Goal: Task Accomplishment & Management: Use online tool/utility

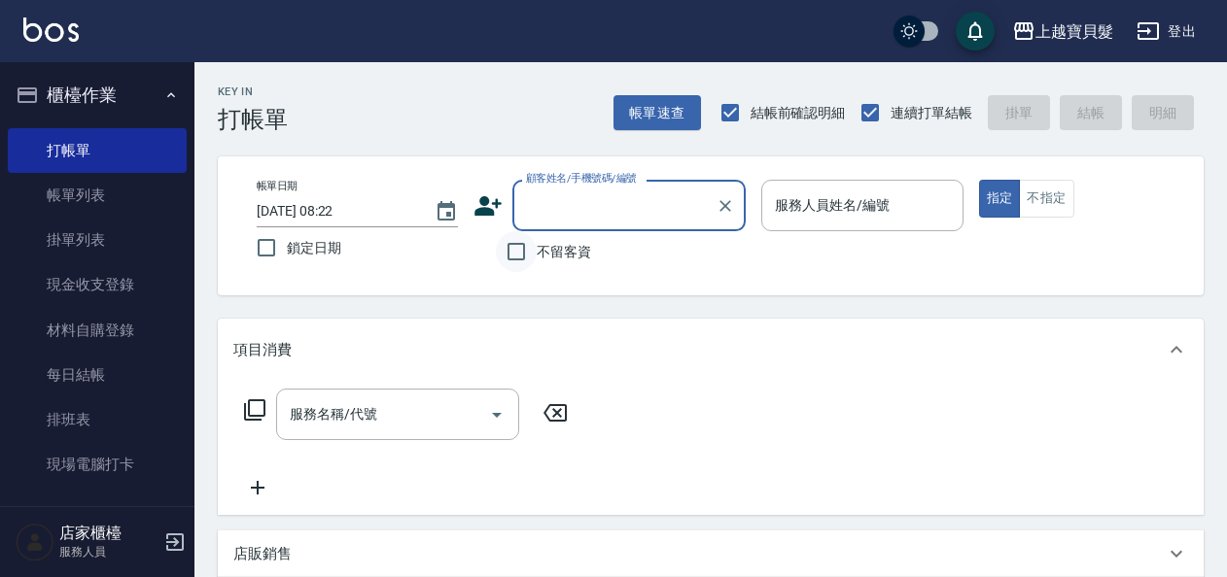
click at [529, 256] on input "不留客資" at bounding box center [516, 251] width 41 height 41
checkbox input "true"
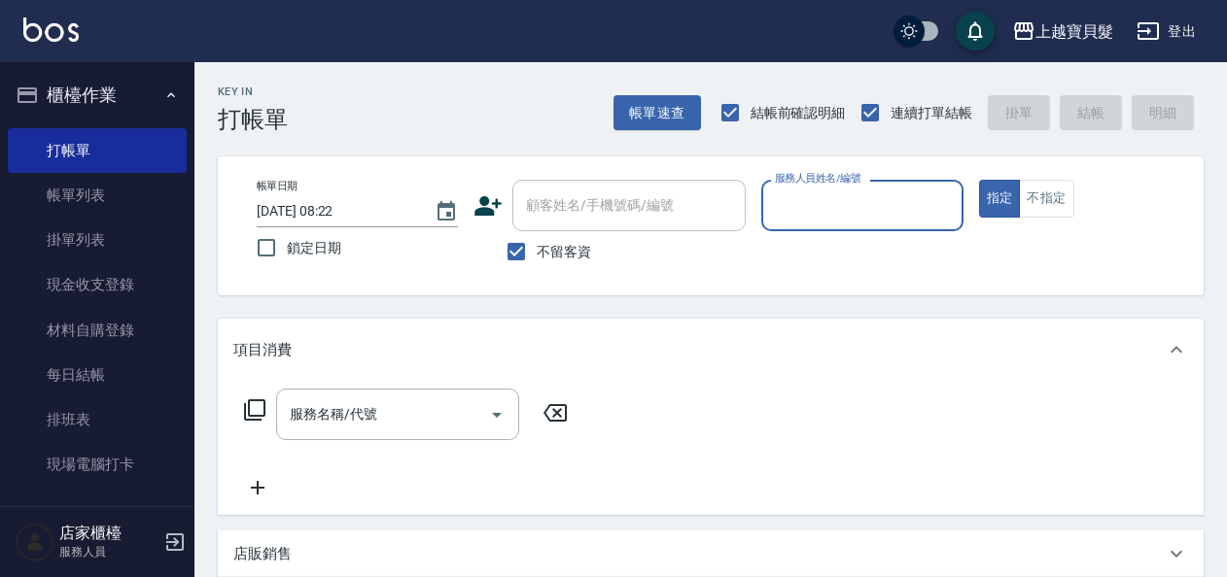
click at [842, 222] on input "服務人員姓名/編號" at bounding box center [862, 206] width 184 height 34
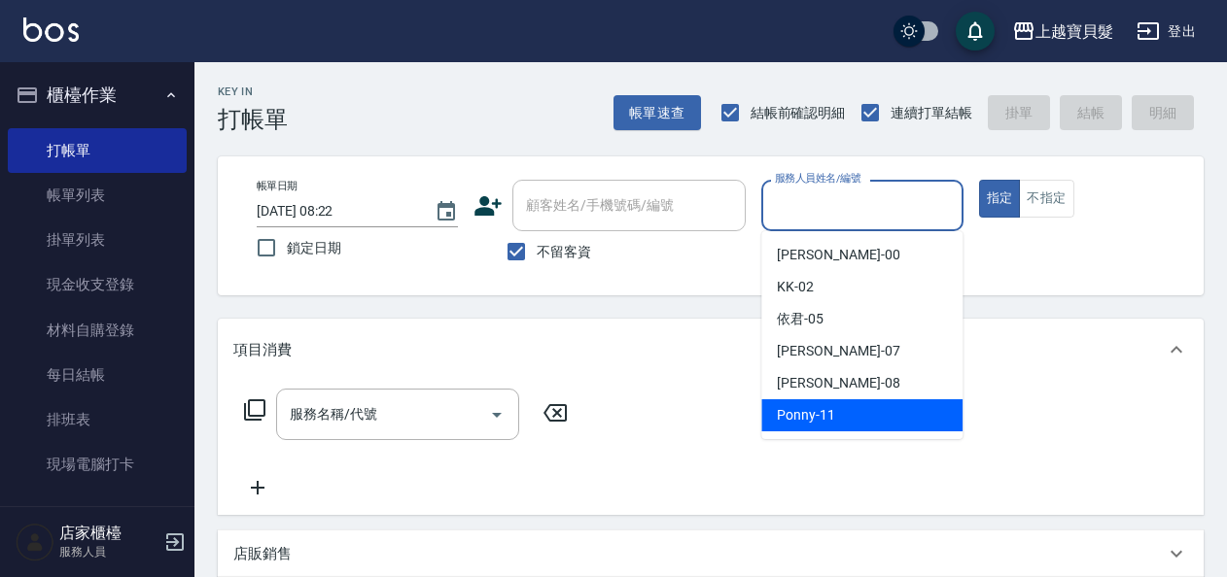
click at [796, 424] on span "Ponny -11" at bounding box center [806, 415] width 58 height 20
type input "Ponny-11"
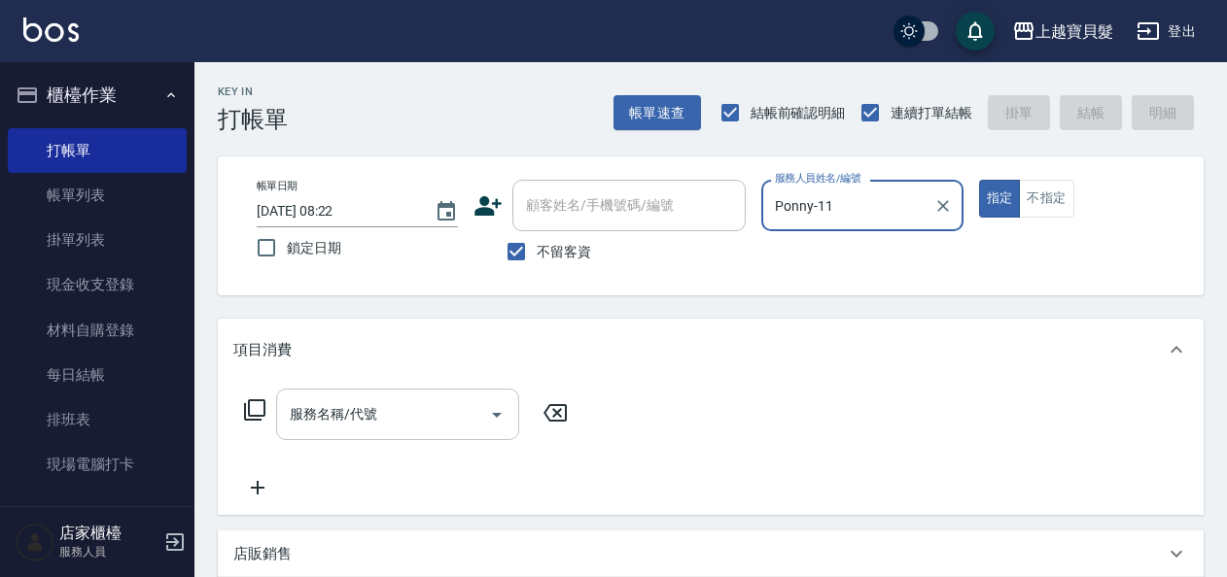
click at [336, 419] on input "服務名稱/代號" at bounding box center [383, 415] width 196 height 34
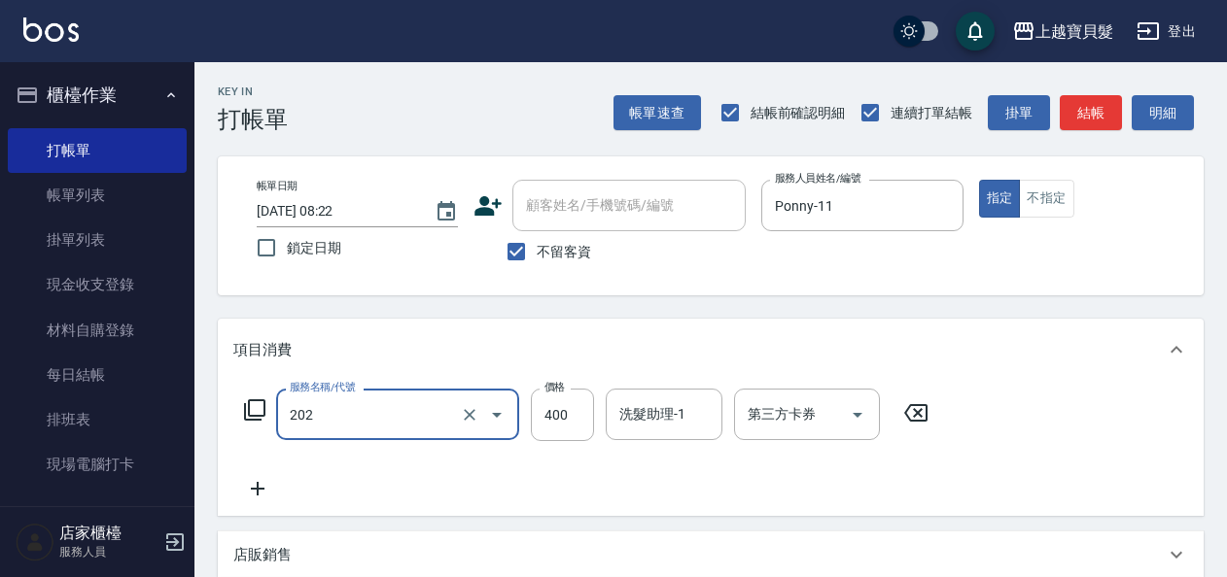
type input "剪髮(202)"
click at [259, 406] on icon at bounding box center [254, 410] width 23 height 23
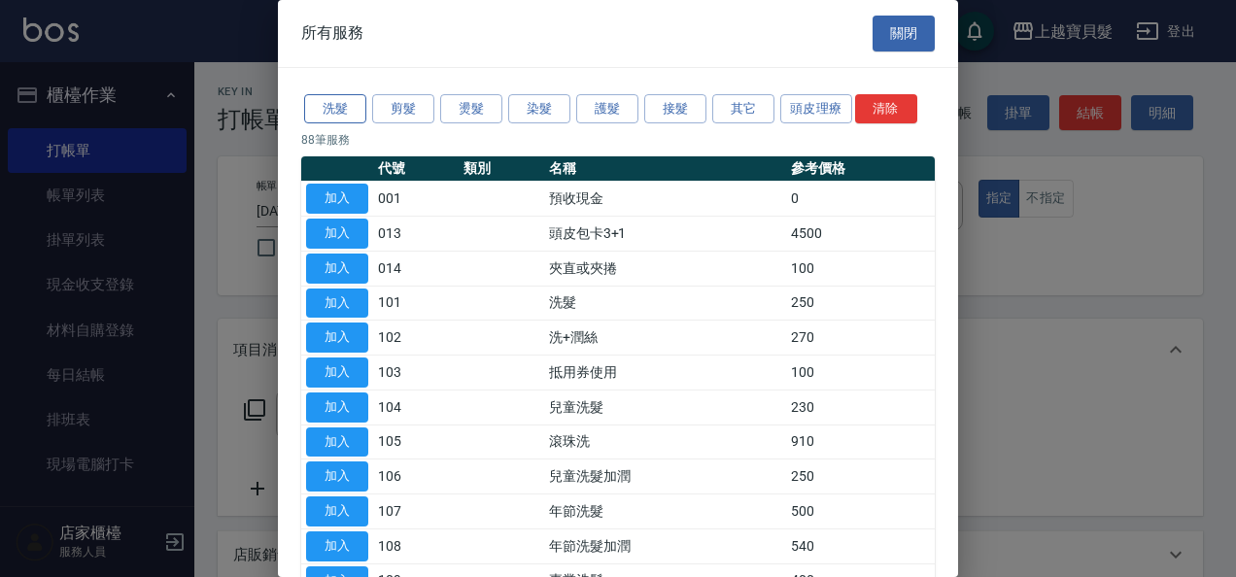
click at [335, 111] on button "洗髮" at bounding box center [335, 109] width 62 height 30
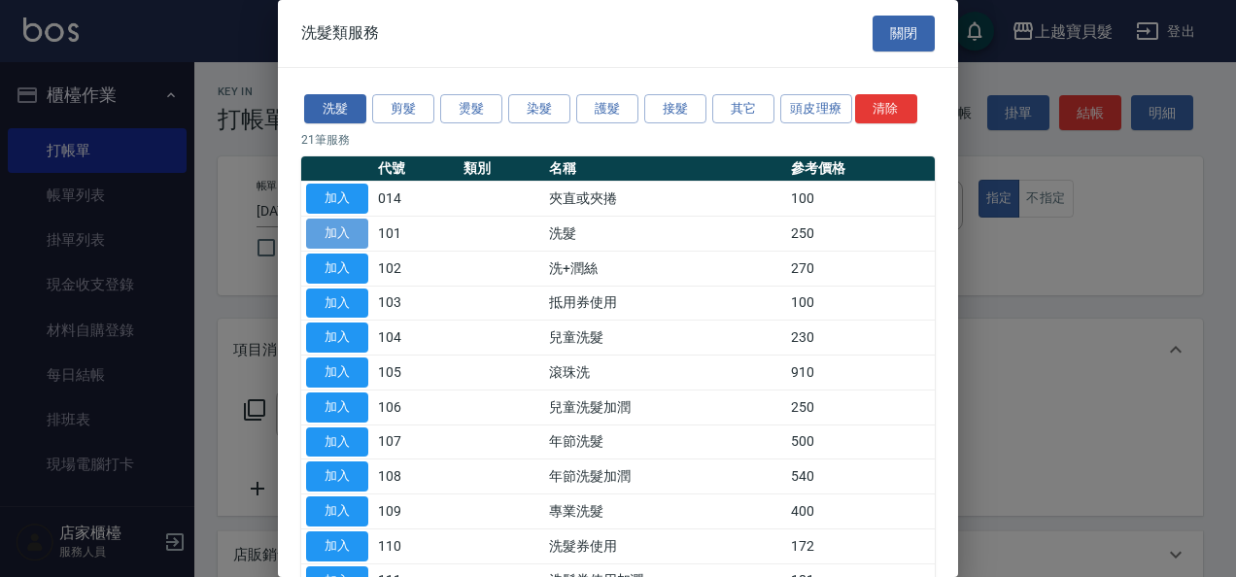
click at [330, 229] on button "加入" at bounding box center [337, 234] width 62 height 30
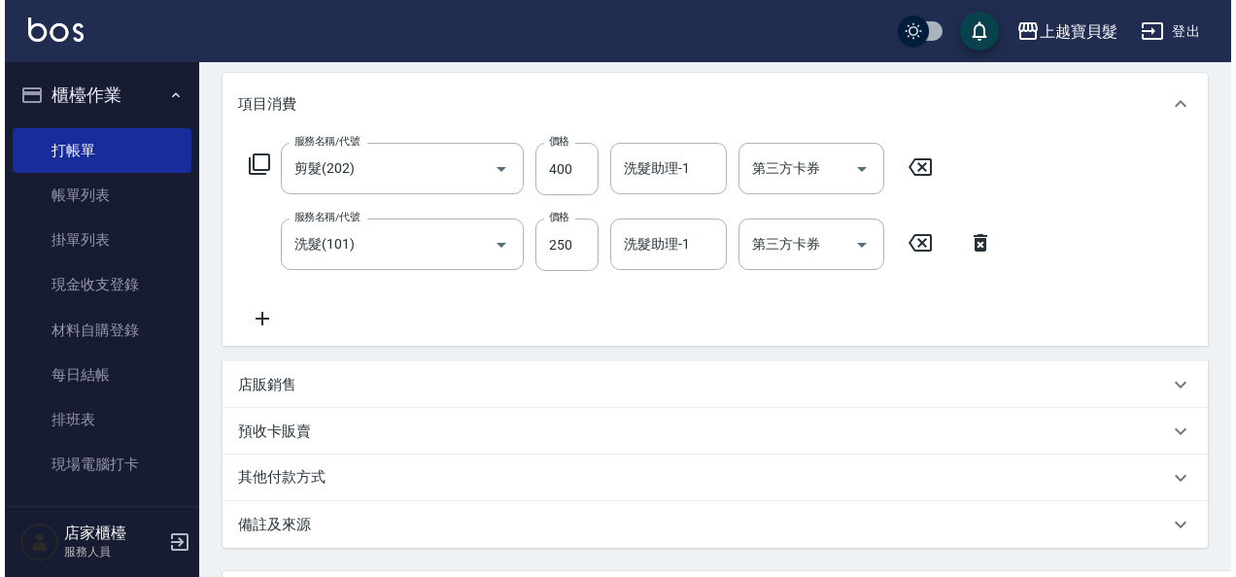
scroll to position [435, 0]
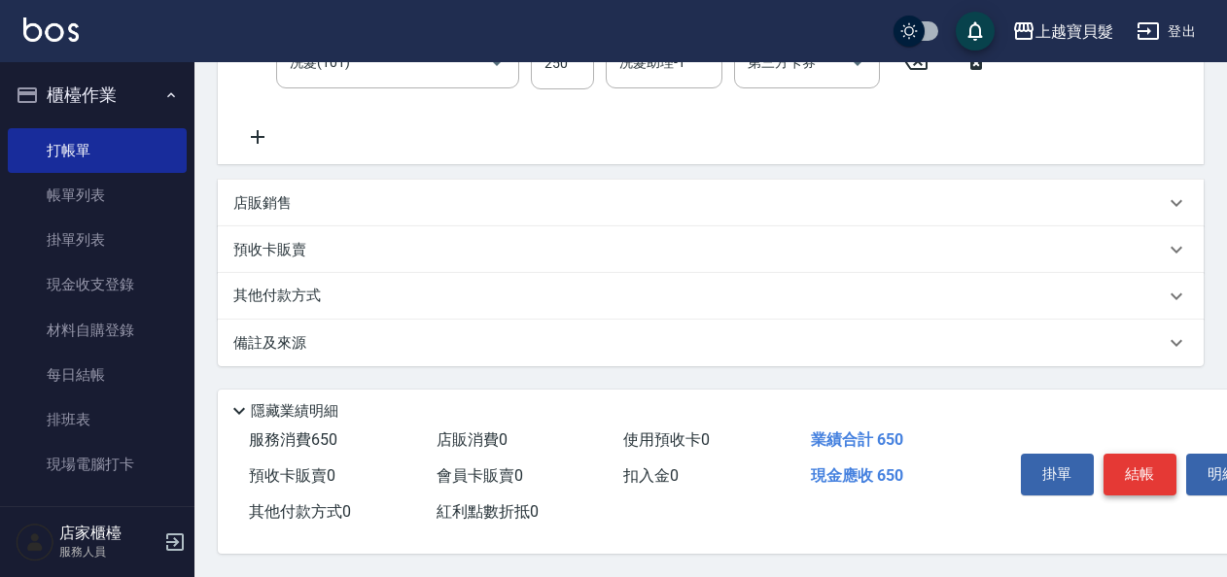
click at [1114, 471] on button "結帳" at bounding box center [1139, 474] width 73 height 41
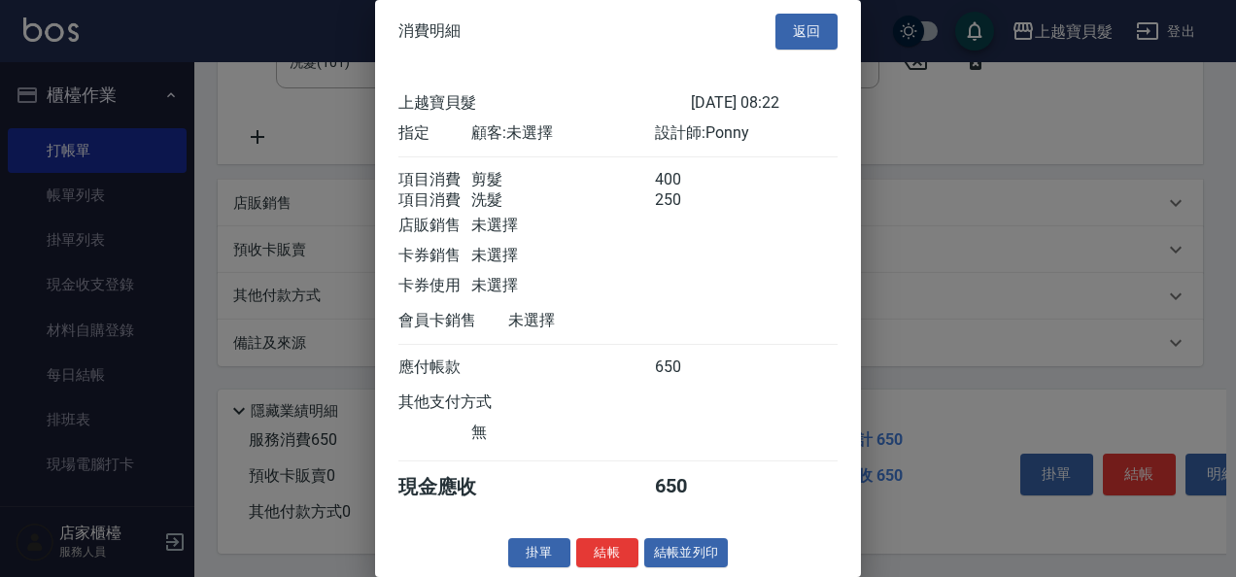
scroll to position [27, 0]
click at [680, 552] on button "結帳並列印" at bounding box center [686, 554] width 85 height 30
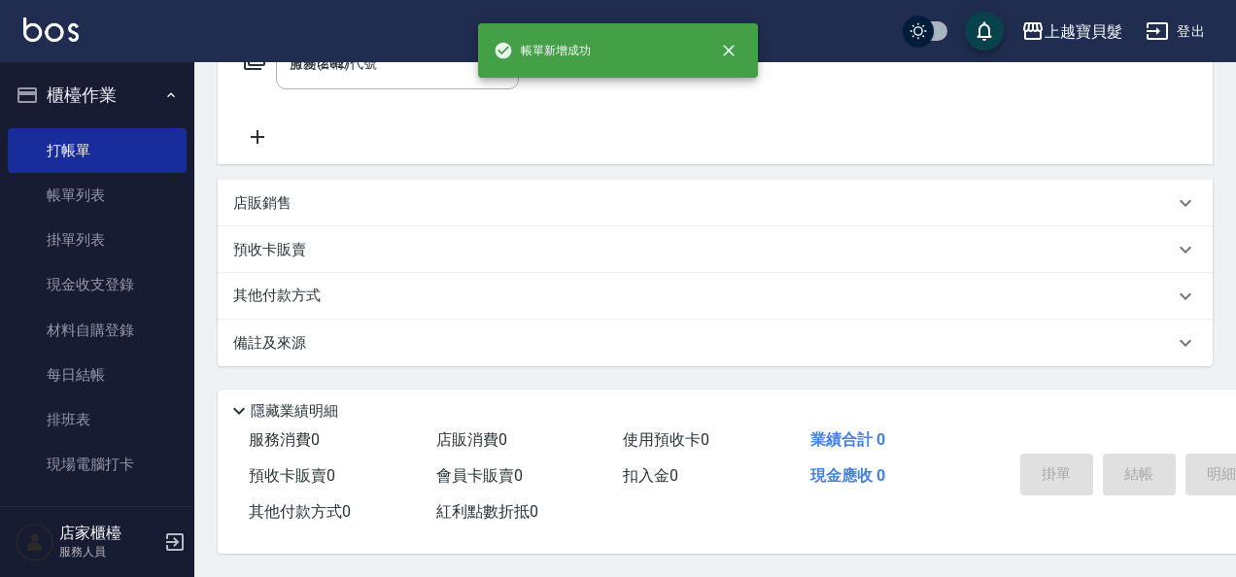
type input "[DATE] 14:56"
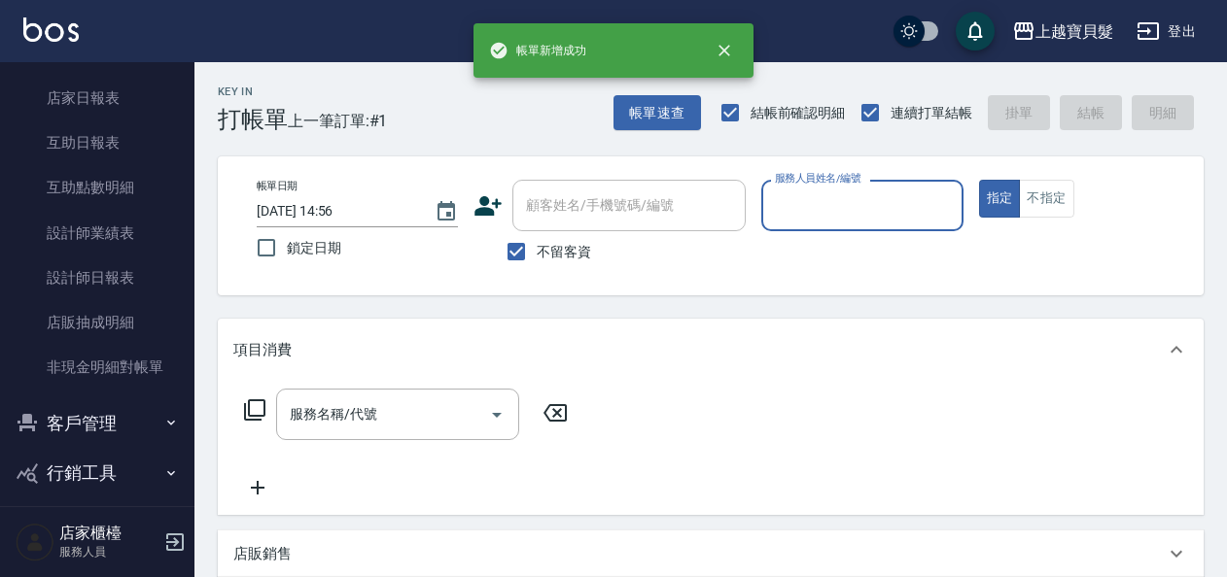
scroll to position [587, 0]
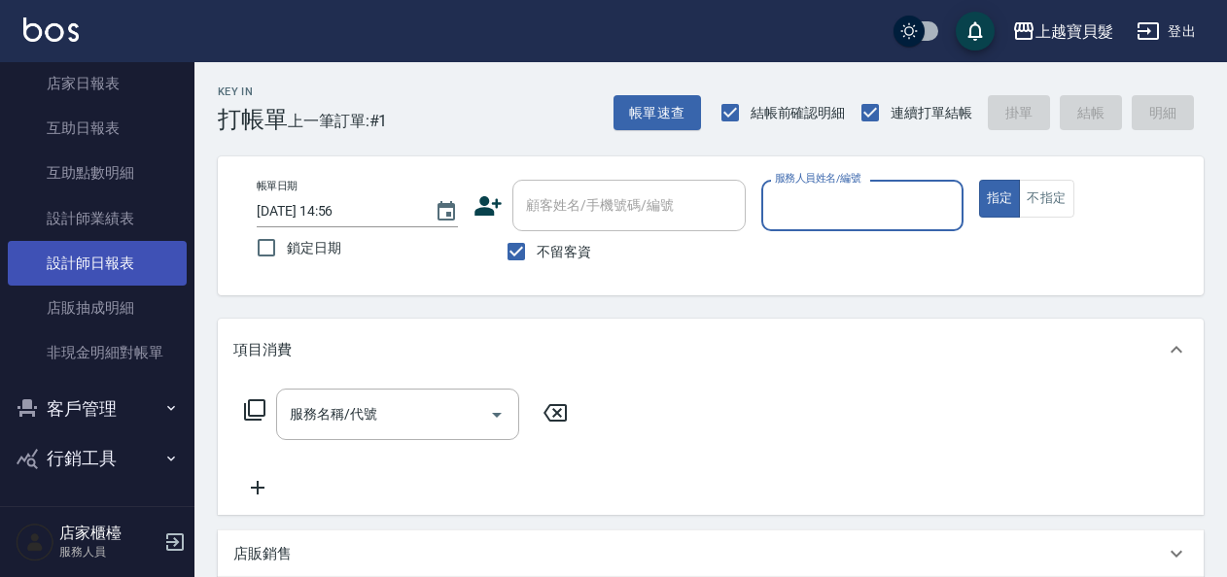
click at [106, 269] on link "設計師日報表" at bounding box center [97, 263] width 179 height 45
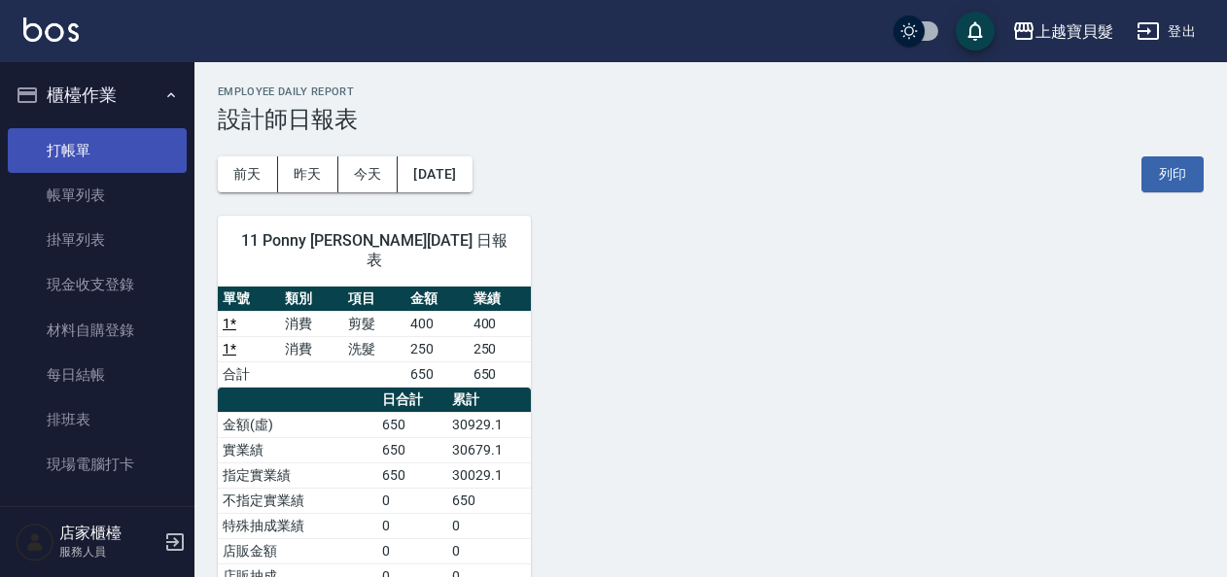
click at [108, 148] on link "打帳單" at bounding box center [97, 150] width 179 height 45
